Goal: Task Accomplishment & Management: Manage account settings

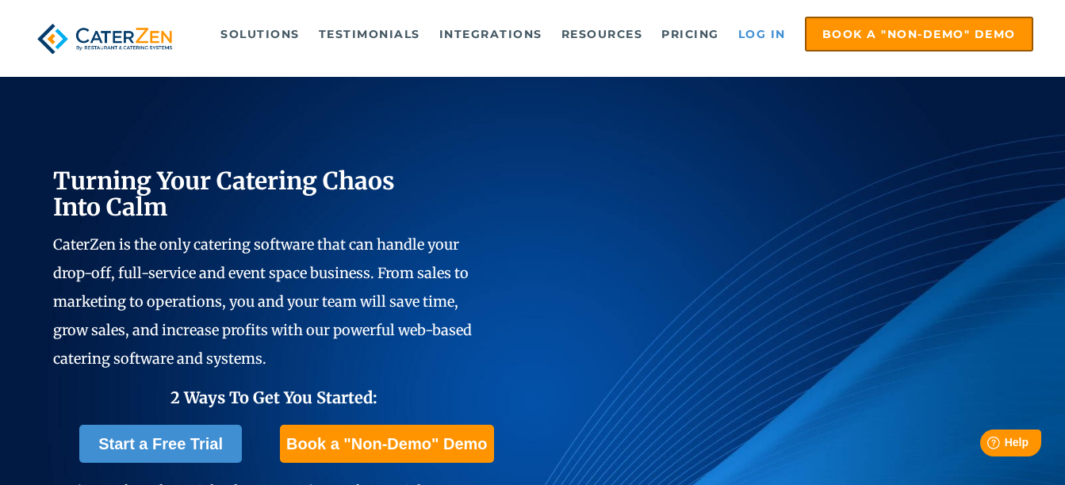
click at [767, 29] on link "Log in" at bounding box center [762, 34] width 63 height 32
click at [772, 35] on link "Log in" at bounding box center [762, 34] width 63 height 32
click at [765, 32] on link "Log in" at bounding box center [762, 34] width 63 height 32
